Goal: Find specific page/section: Find specific page/section

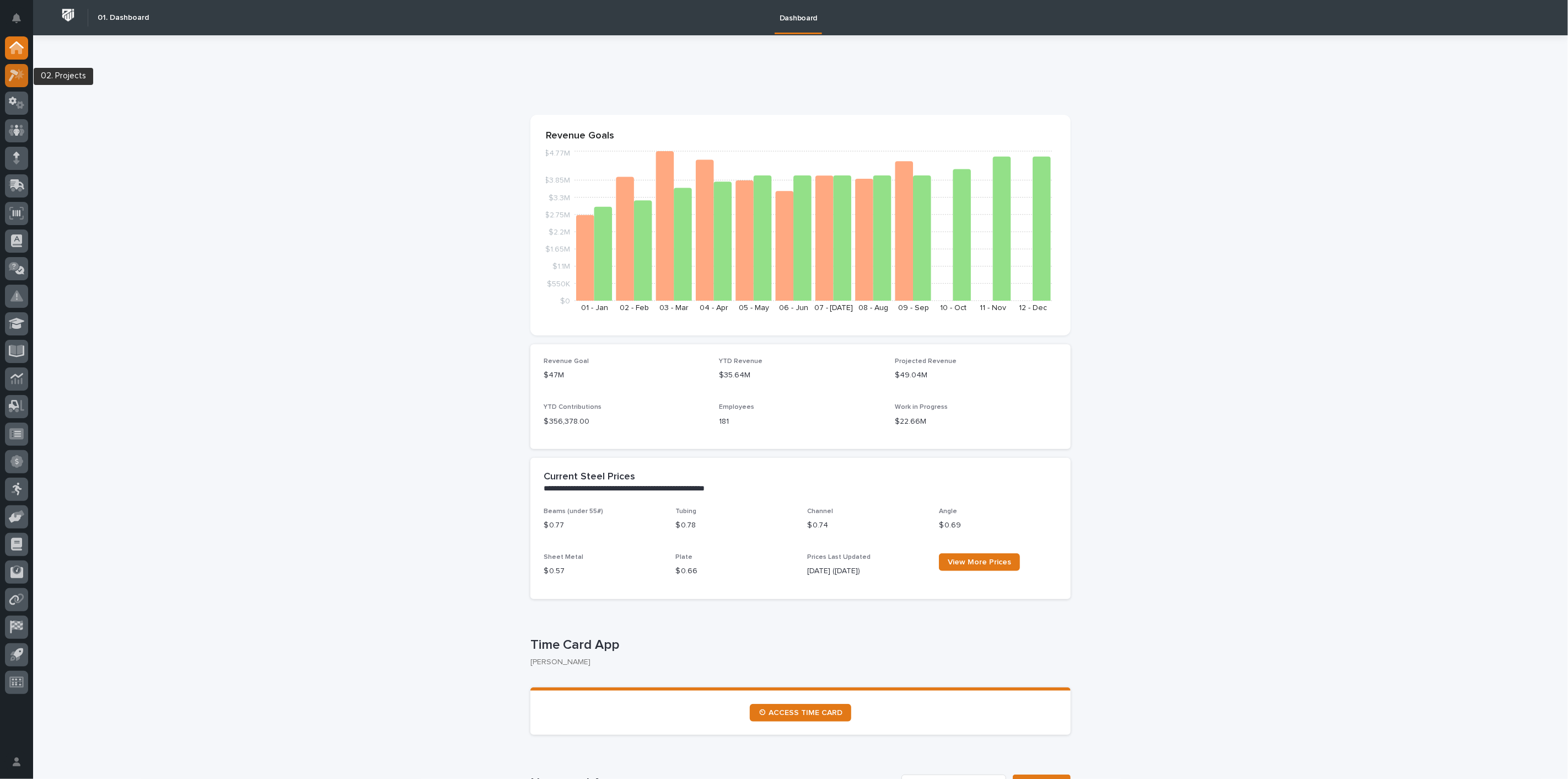
click at [12, 76] on icon at bounding box center [14, 76] width 10 height 12
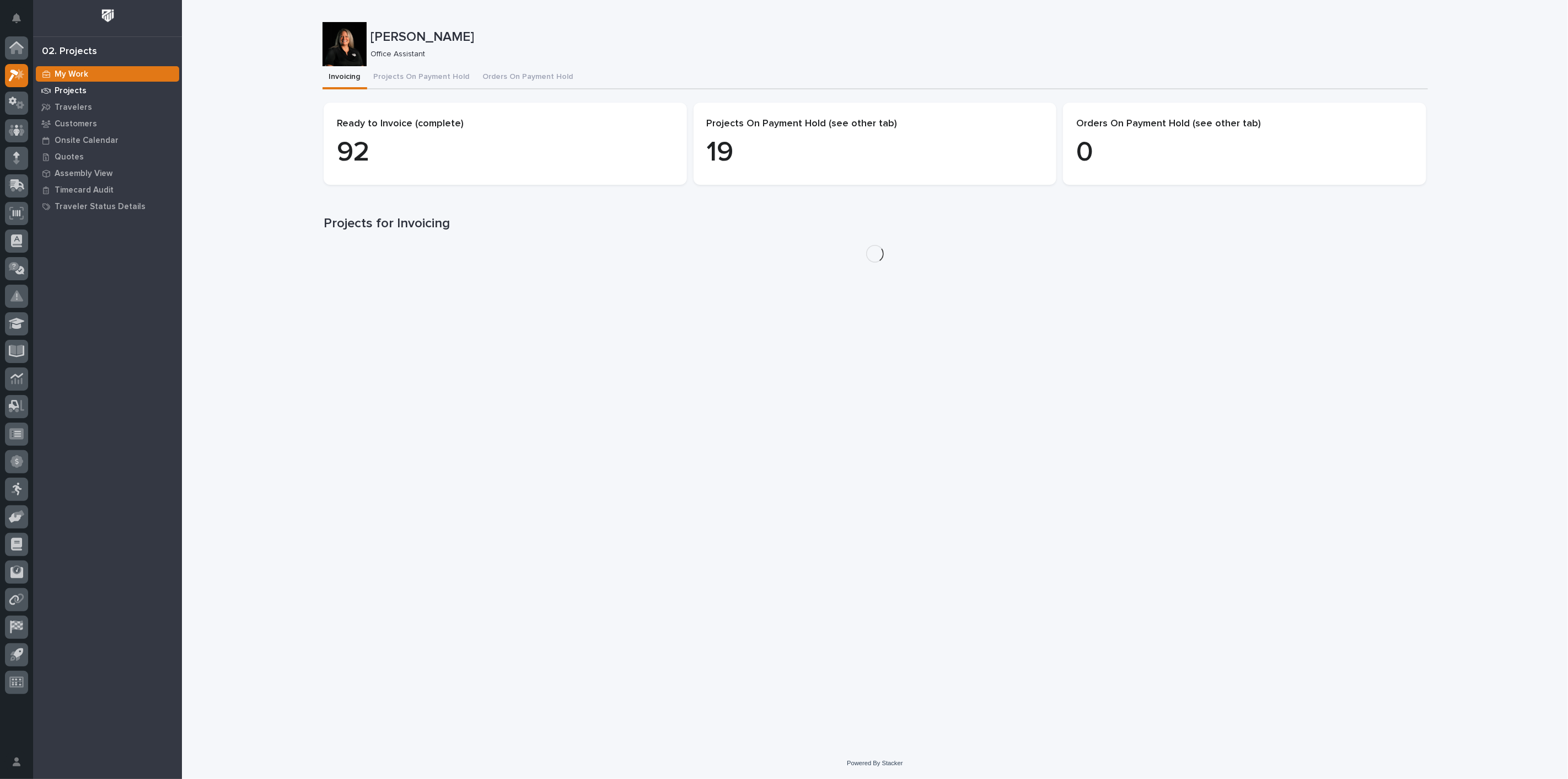
click at [77, 85] on div "Projects" at bounding box center [107, 90] width 143 height 15
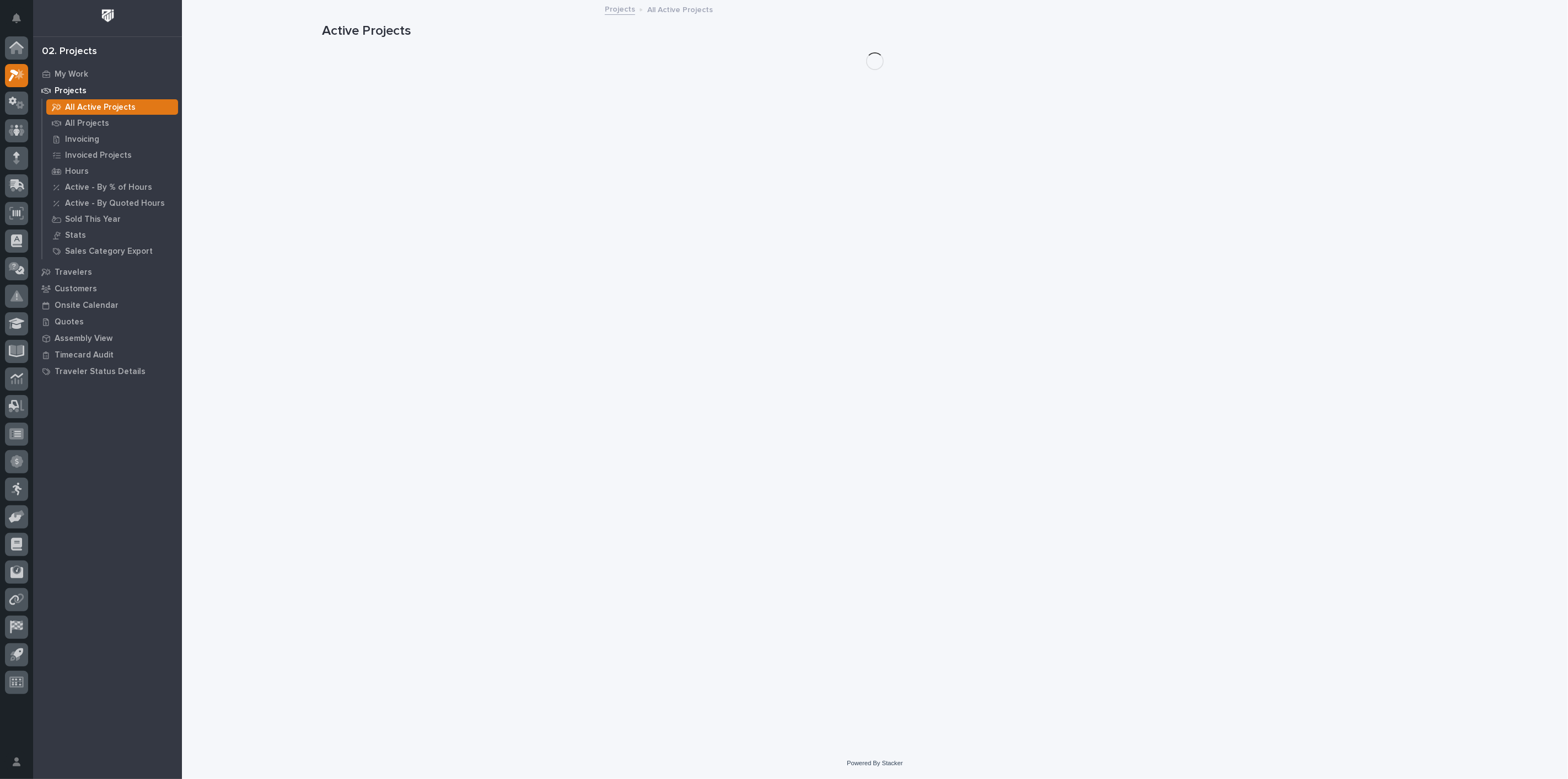
click at [73, 89] on p "Projects" at bounding box center [71, 91] width 32 height 10
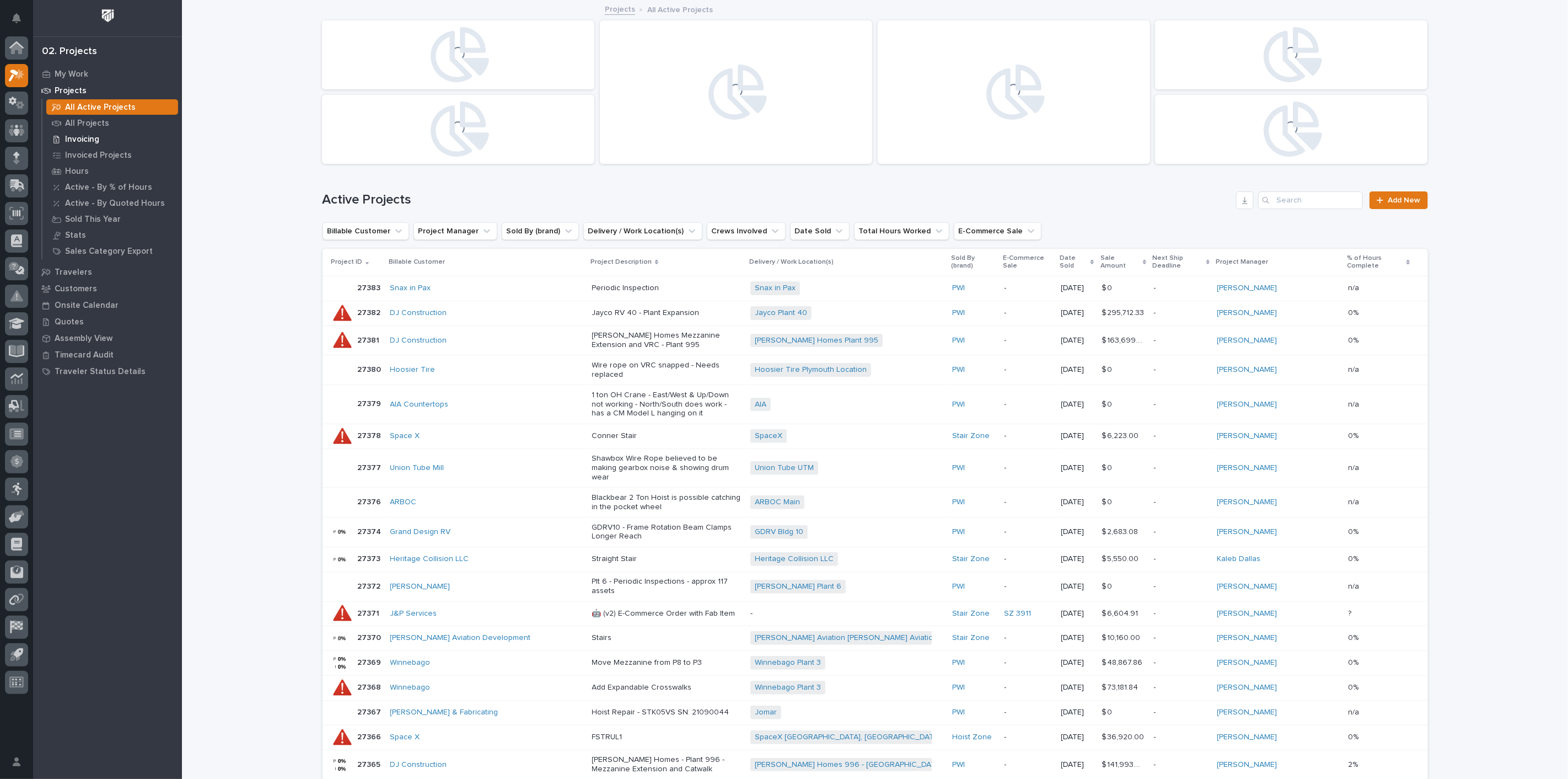
click at [84, 138] on p "Invoicing" at bounding box center [82, 140] width 35 height 10
